Goal: Find specific page/section: Find specific page/section

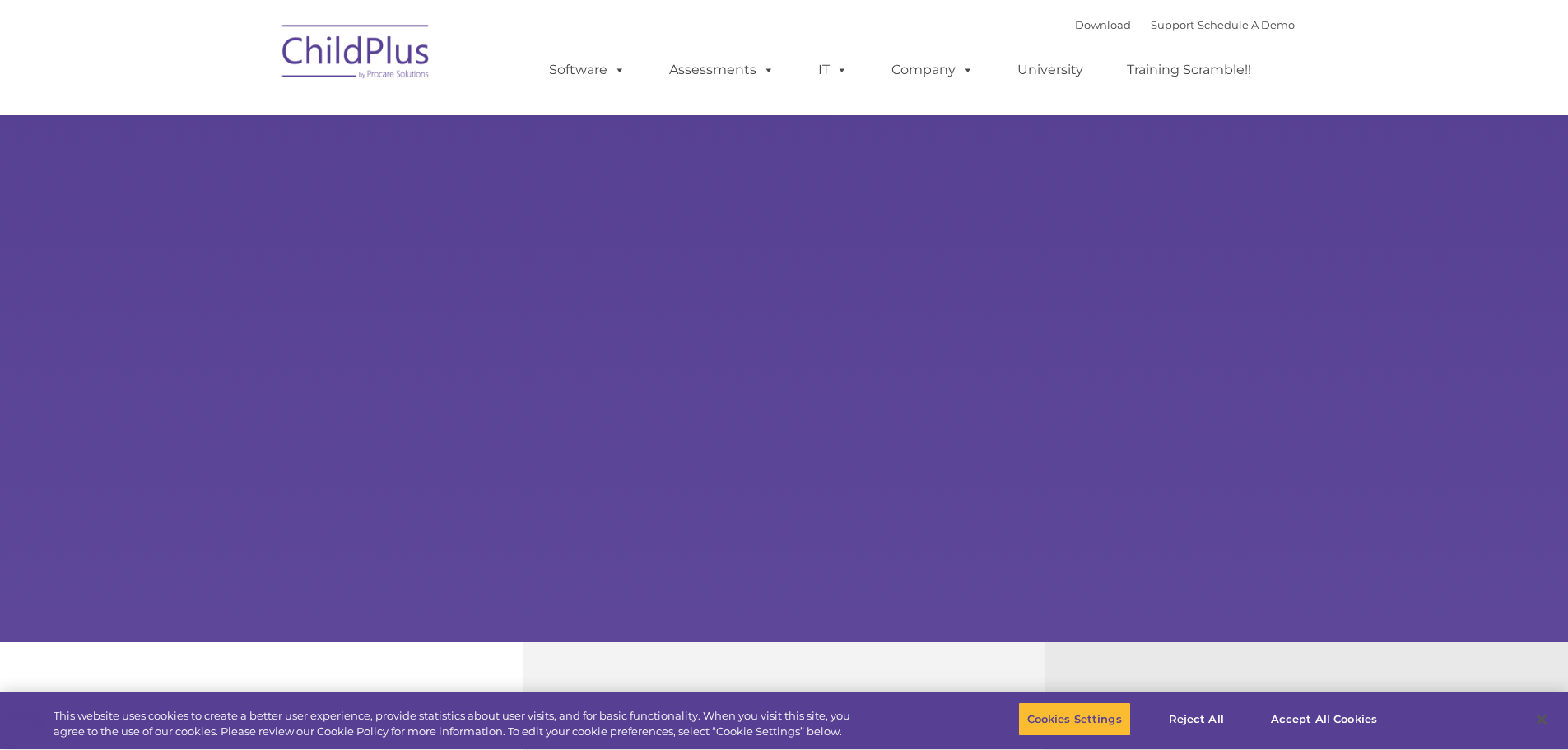
select select "MEDIUM"
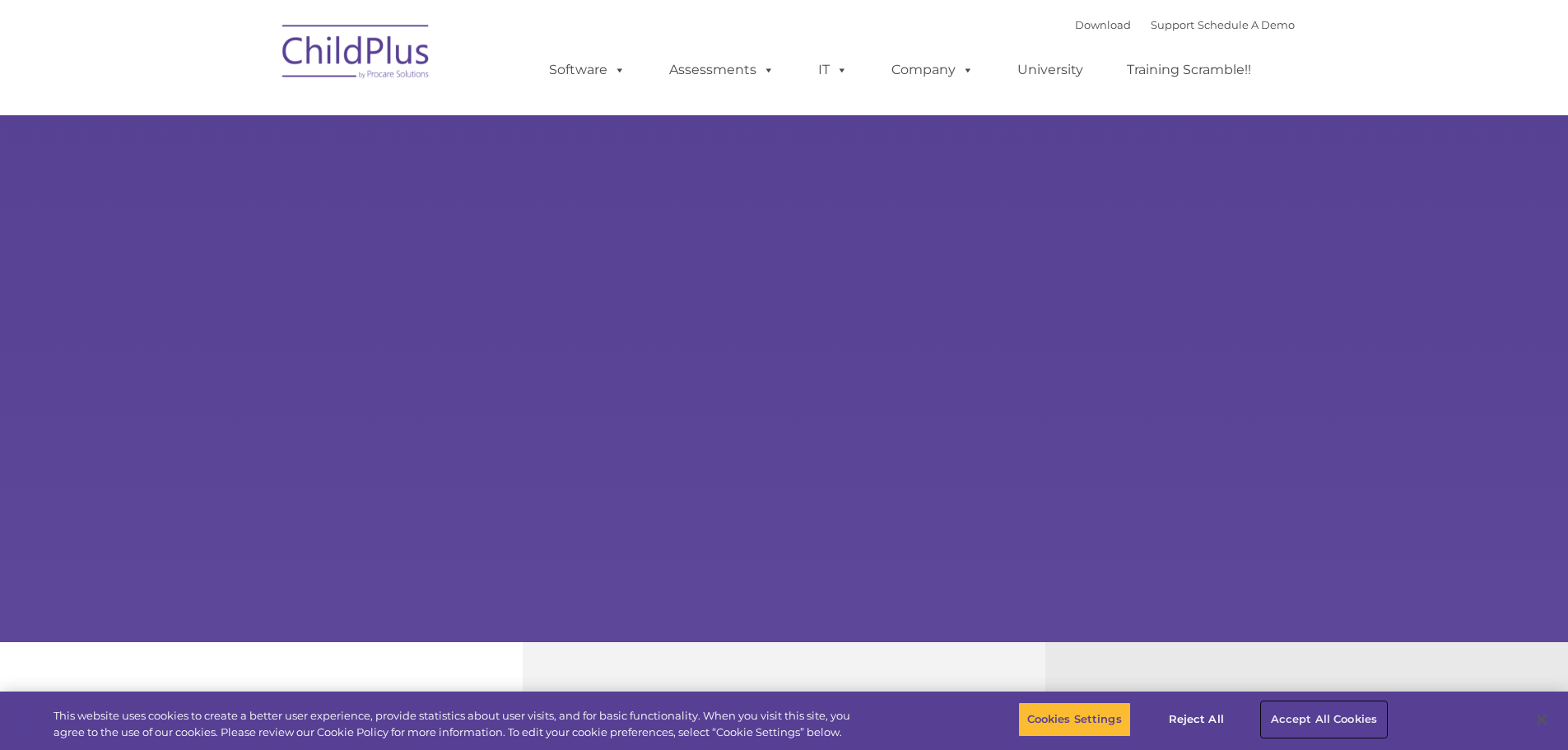
click at [1322, 721] on button "Accept All Cookies" at bounding box center [1323, 719] width 124 height 35
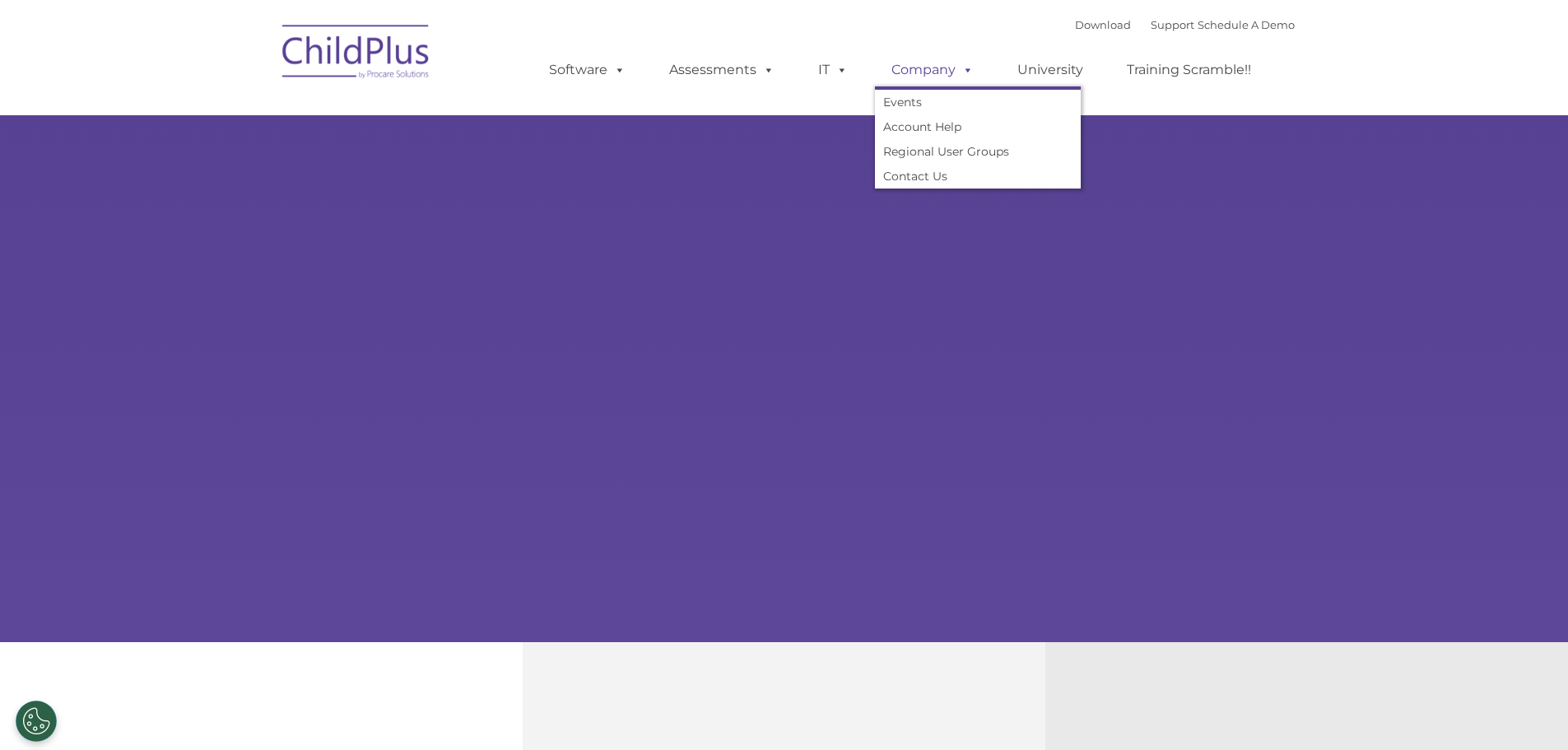
click at [936, 81] on link "Company" at bounding box center [932, 69] width 115 height 33
click at [927, 73] on link "Company" at bounding box center [932, 69] width 115 height 33
click at [919, 137] on link "Account Help" at bounding box center [977, 126] width 206 height 25
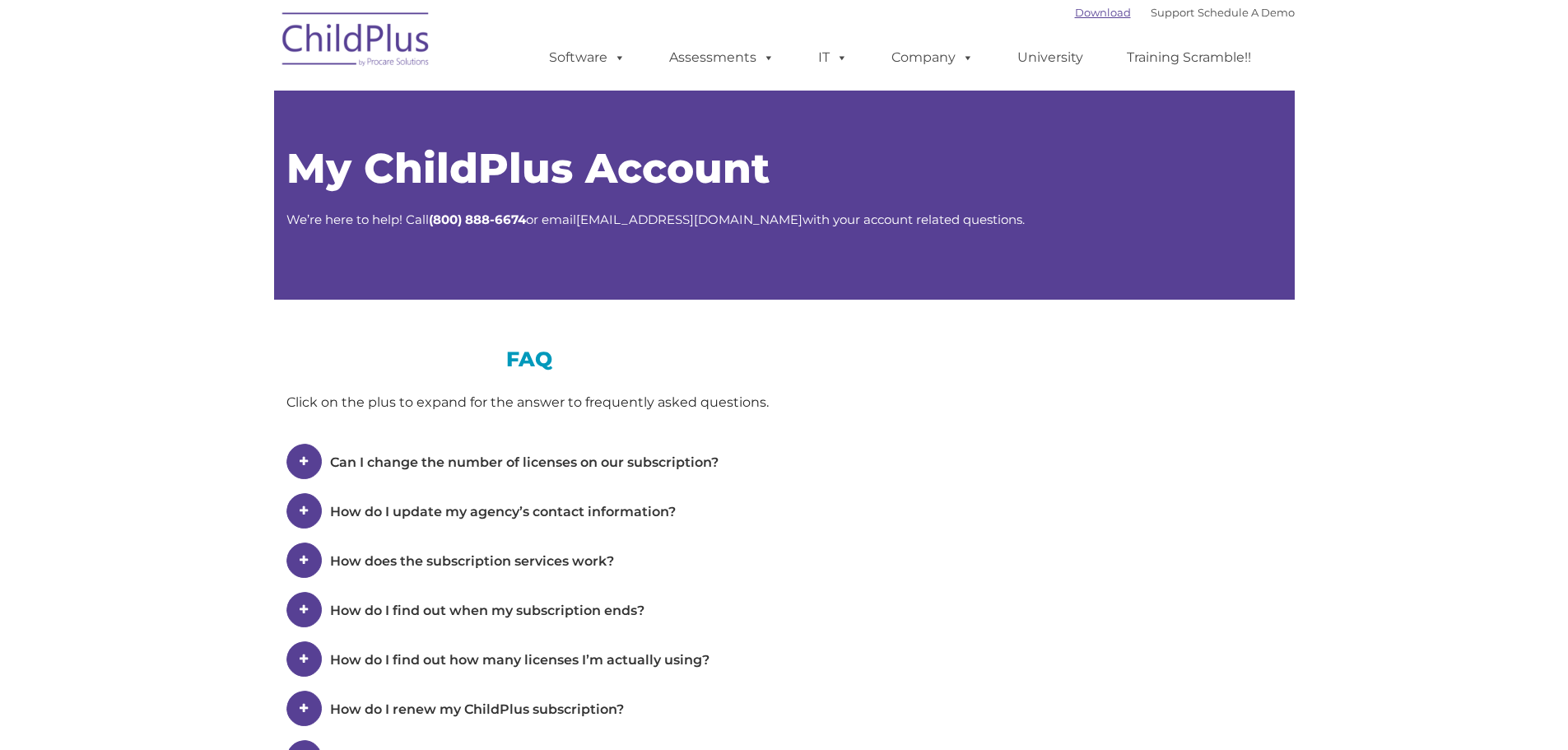
click at [1074, 17] on link "Download" at bounding box center [1102, 12] width 56 height 13
select select "MEDIUM"
